Goal: Book appointment/travel/reservation

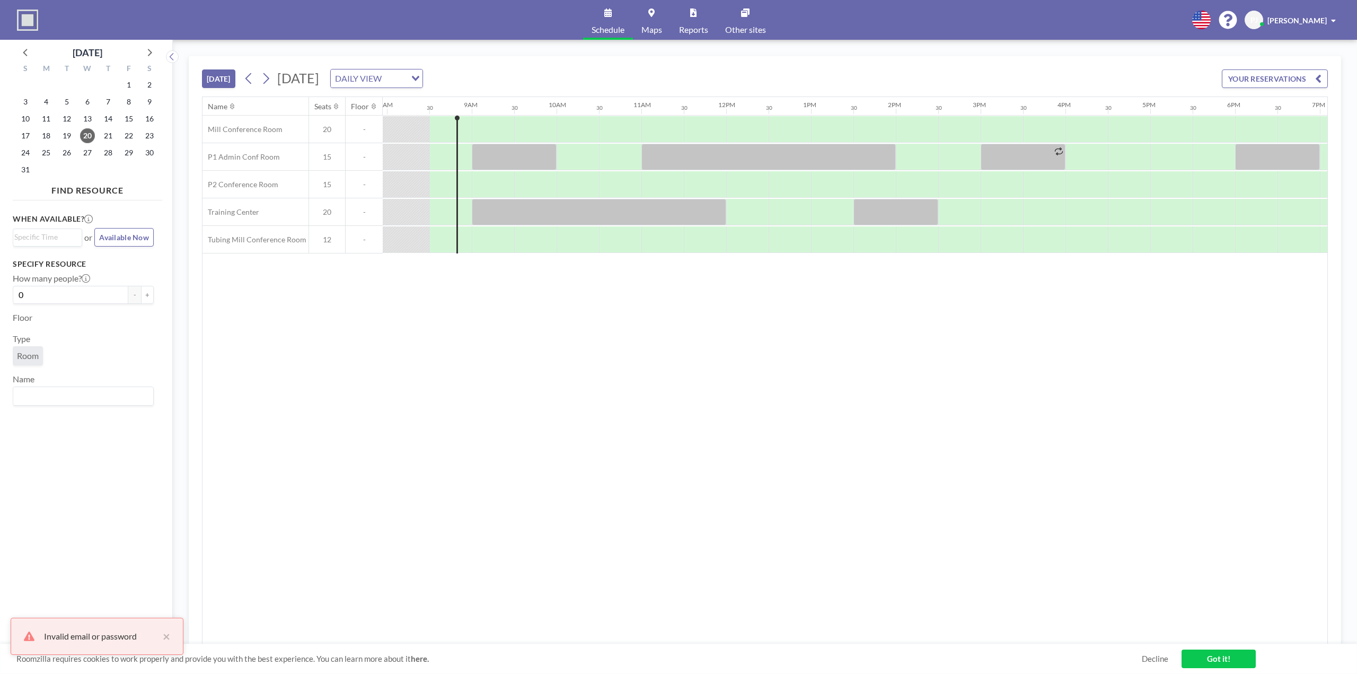
scroll to position [0, 678]
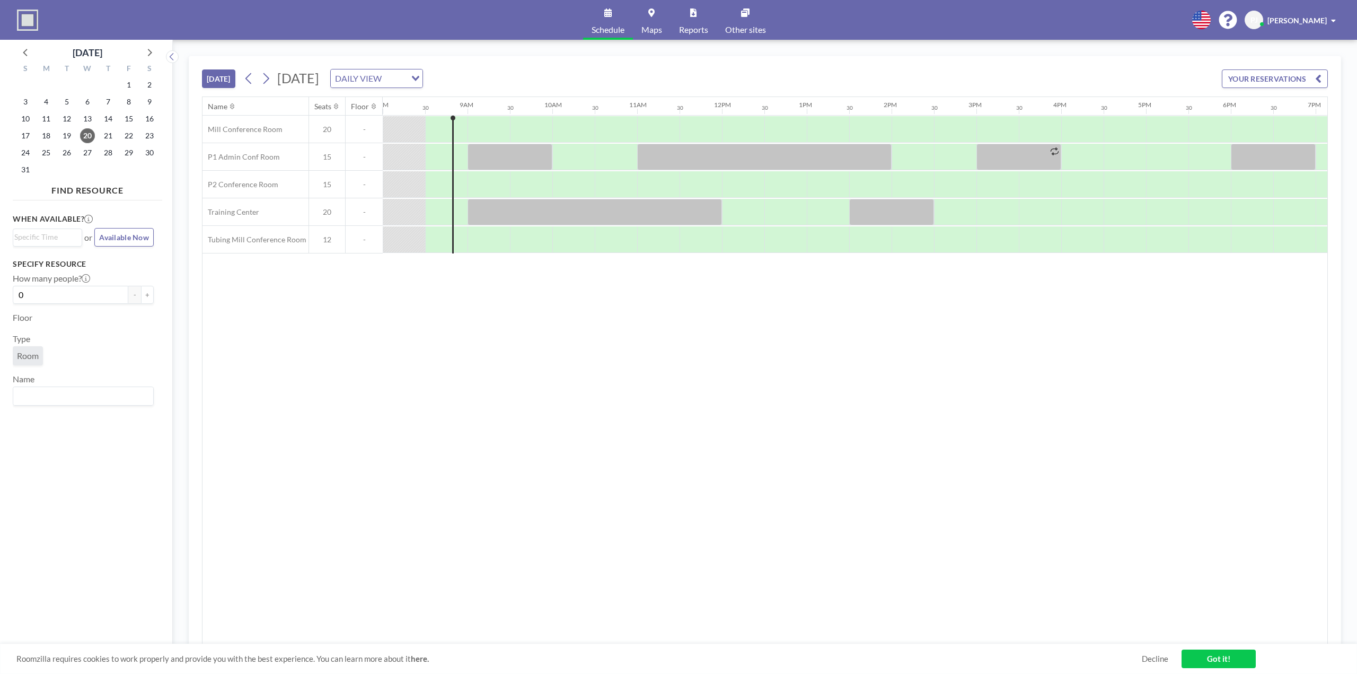
click at [749, 15] on icon at bounding box center [745, 12] width 8 height 8
drag, startPoint x: 539, startPoint y: 290, endPoint x: 382, endPoint y: 296, distance: 156.5
click at [382, 296] on div "Name Seats Floor 12AM 30 1AM 30 2AM 30 3AM 30 4AM 30 5AM 30 6AM 30 7AM 30 8AM 3…" at bounding box center [764, 370] width 1125 height 547
click at [1334, 21] on span at bounding box center [1333, 20] width 5 height 7
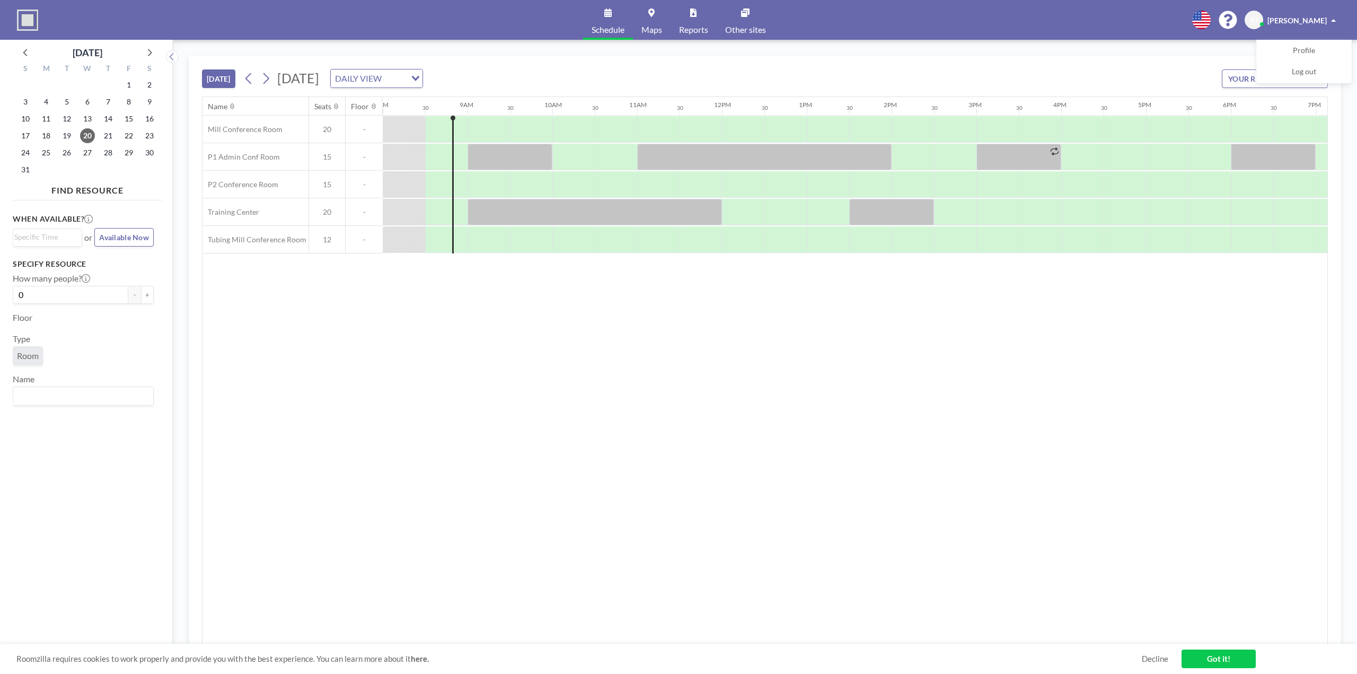
click at [1334, 21] on span at bounding box center [1333, 20] width 5 height 7
click at [1232, 20] on icon at bounding box center [1228, 20] width 18 height 18
click at [36, 22] on img at bounding box center [27, 20] width 21 height 21
click at [1244, 80] on button "YOUR RESERVATIONS" at bounding box center [1275, 78] width 106 height 19
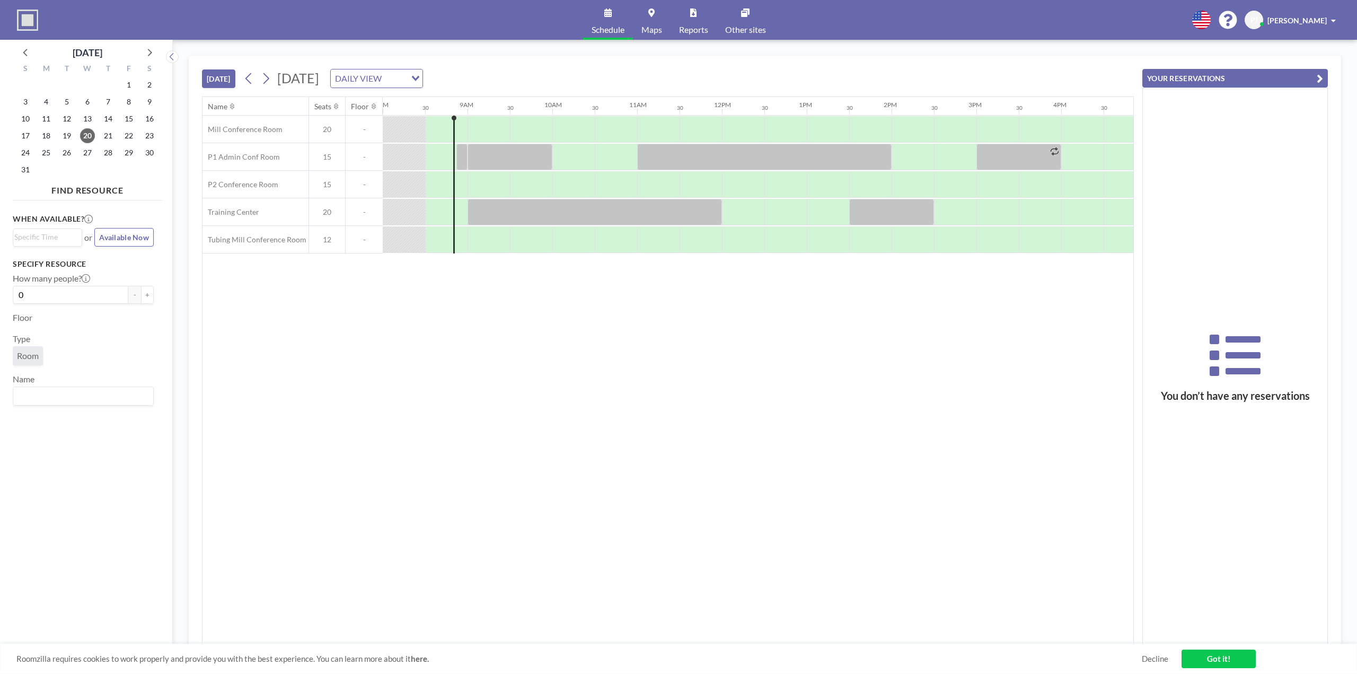
click at [422, 83] on div "DAILY VIEW Loading..." at bounding box center [377, 78] width 92 height 18
click at [520, 111] on li "WEEKLY VIEW" at bounding box center [505, 112] width 91 height 15
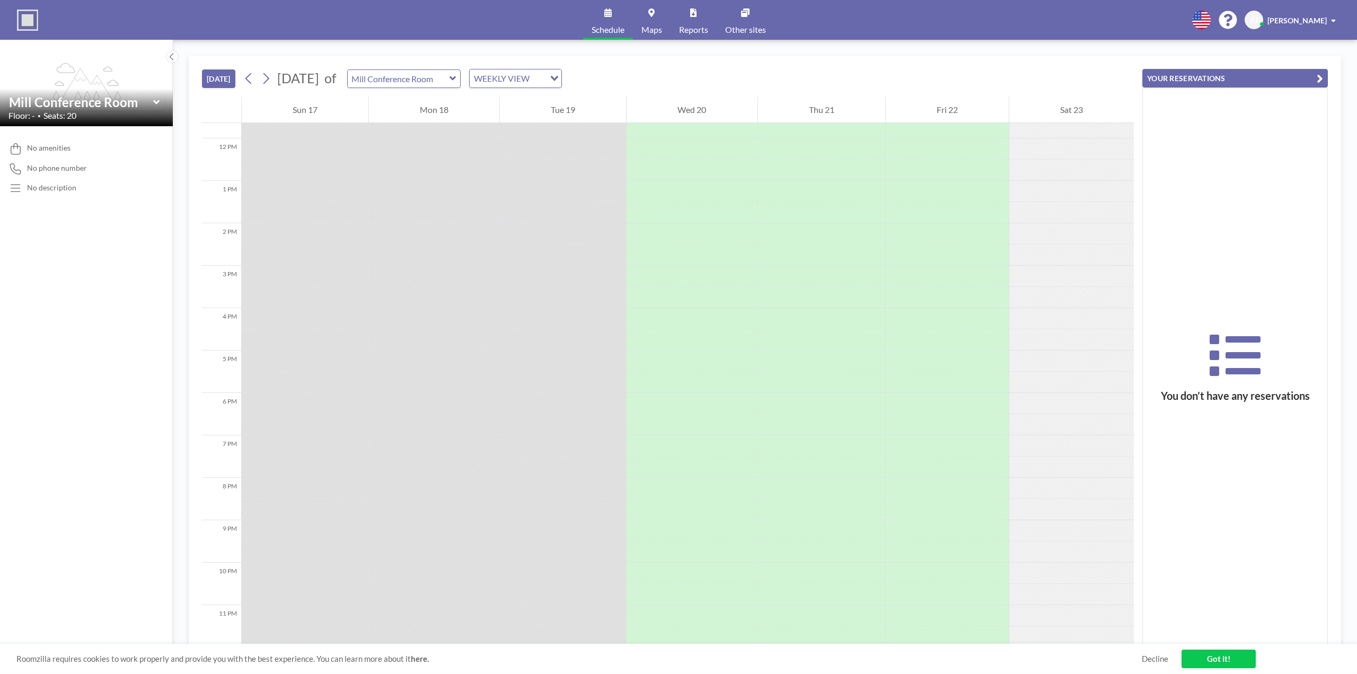
scroll to position [501, 0]
click at [156, 104] on icon at bounding box center [156, 102] width 7 height 11
type input "Mill Conference Room"
click at [449, 76] on input "text" at bounding box center [399, 78] width 102 height 17
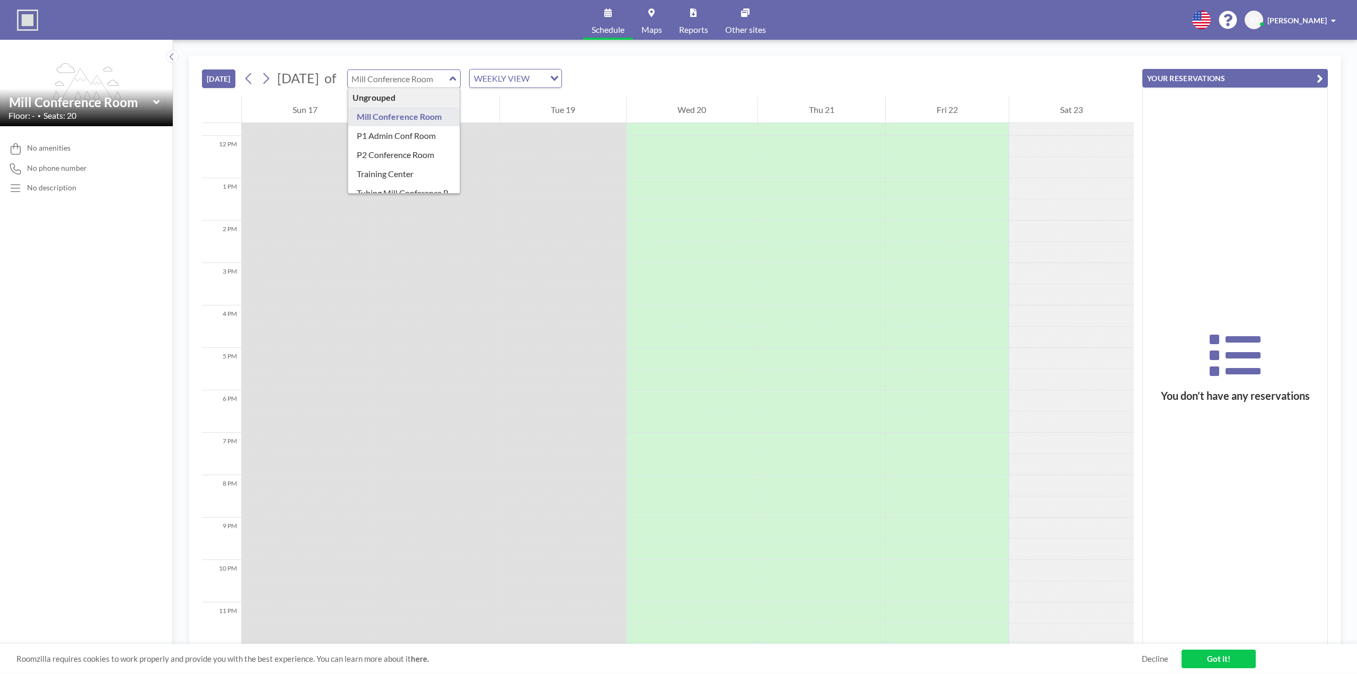
type input "Mill Conference Room"
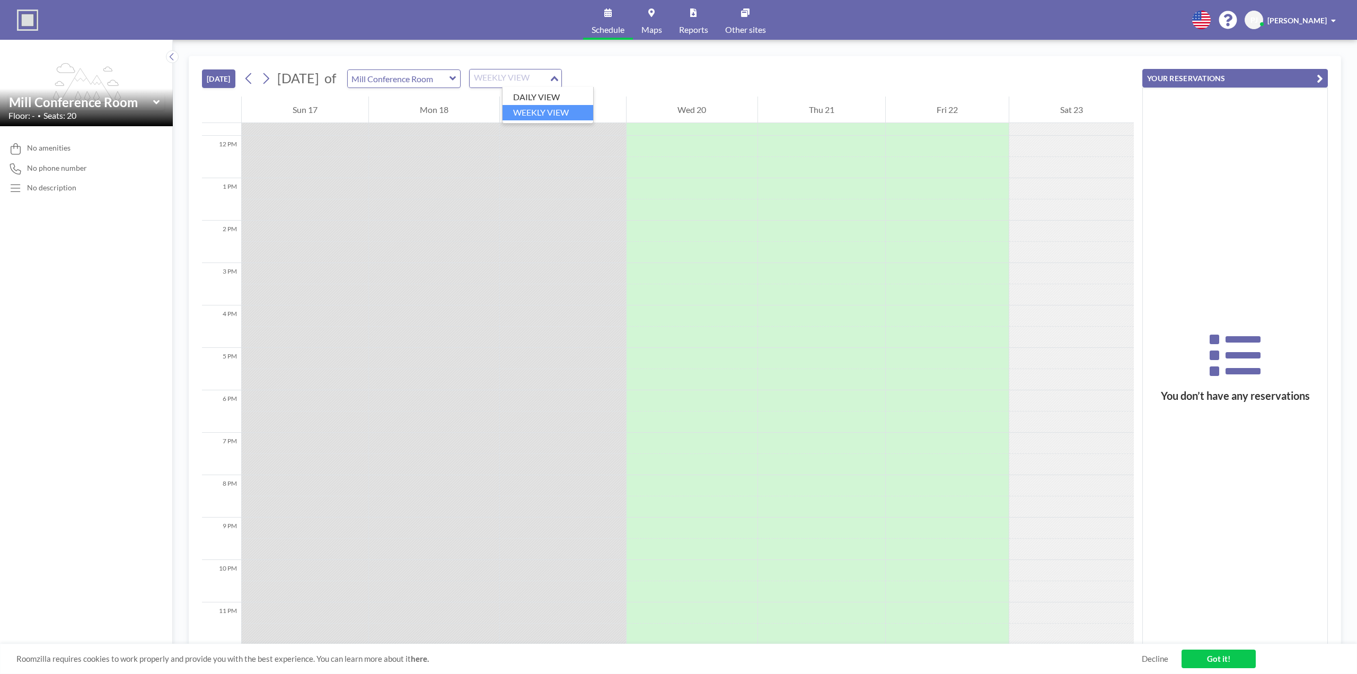
click at [541, 78] on div "WEEKLY VIEW" at bounding box center [510, 77] width 80 height 16
click at [552, 100] on li "DAILY VIEW" at bounding box center [547, 97] width 91 height 15
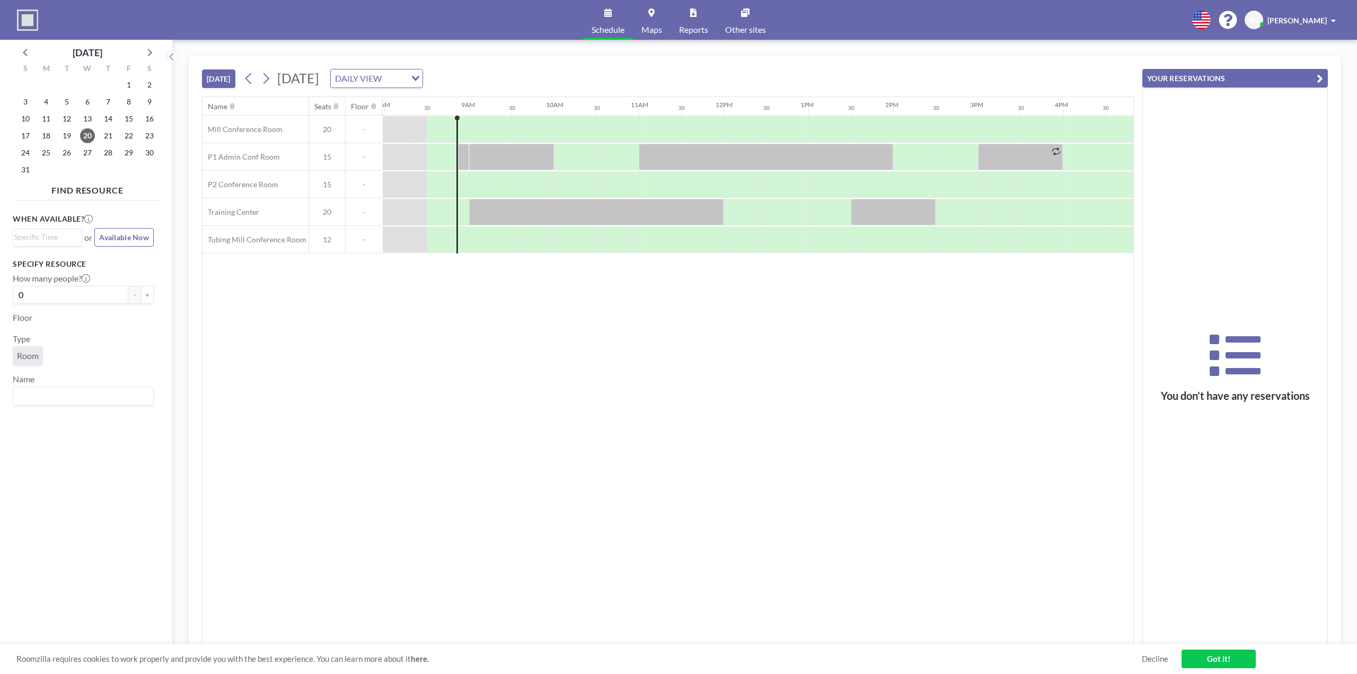
scroll to position [0, 678]
click at [1307, 18] on span "[PERSON_NAME]" at bounding box center [1296, 20] width 59 height 9
click at [1219, 50] on div "TODAY Wednesday, August 20, 2025 DAILY VIEW Loading... Name Seats Floor 12AM 30…" at bounding box center [765, 357] width 1184 height 634
click at [237, 417] on div "Name Seats Floor 12AM 30 1AM 30 2AM 30 3AM 30 4AM 30 5AM 30 6AM 30 7AM 30 8AM 3…" at bounding box center [667, 370] width 931 height 547
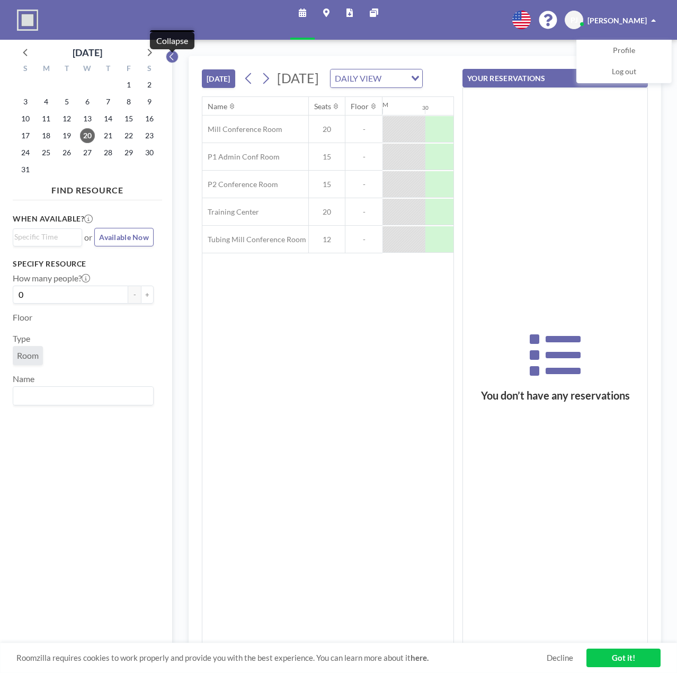
click at [171, 61] on icon at bounding box center [172, 56] width 7 height 11
